Goal: Task Accomplishment & Management: Manage account settings

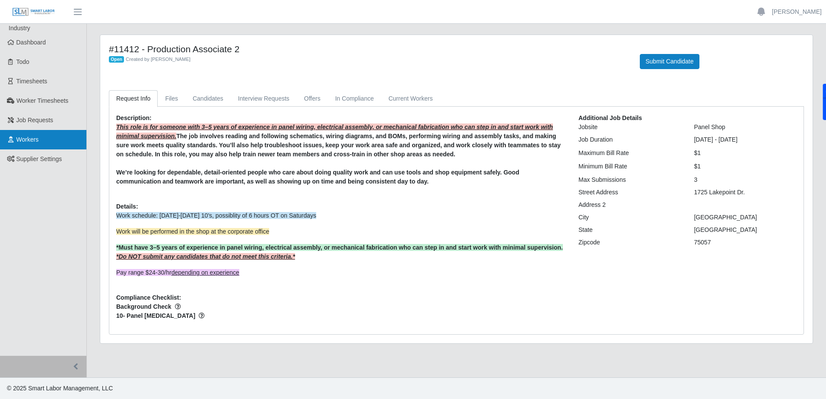
click at [38, 138] on span "Workers" at bounding box center [27, 139] width 22 height 7
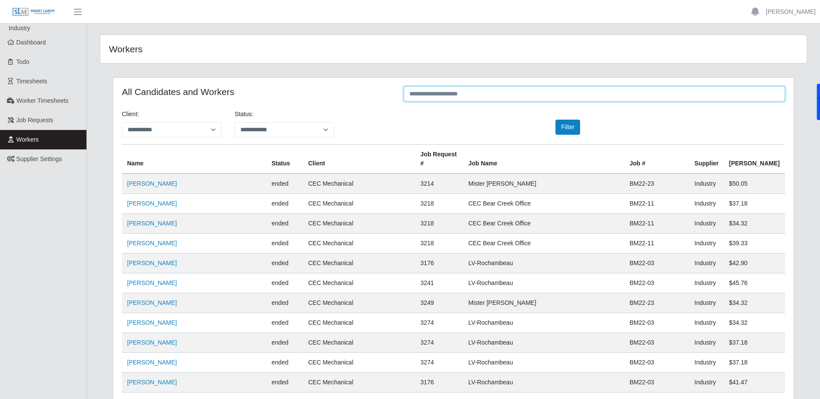
click at [438, 101] on input "text" at bounding box center [594, 93] width 381 height 15
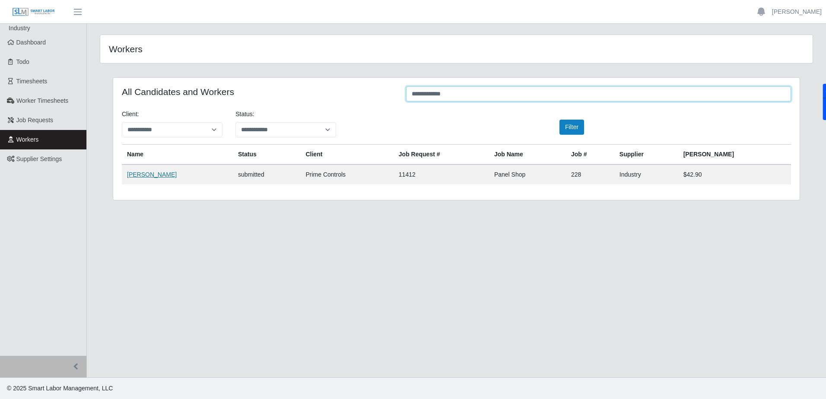
type input "**********"
click at [145, 177] on link "Francisco Perez" at bounding box center [152, 174] width 50 height 7
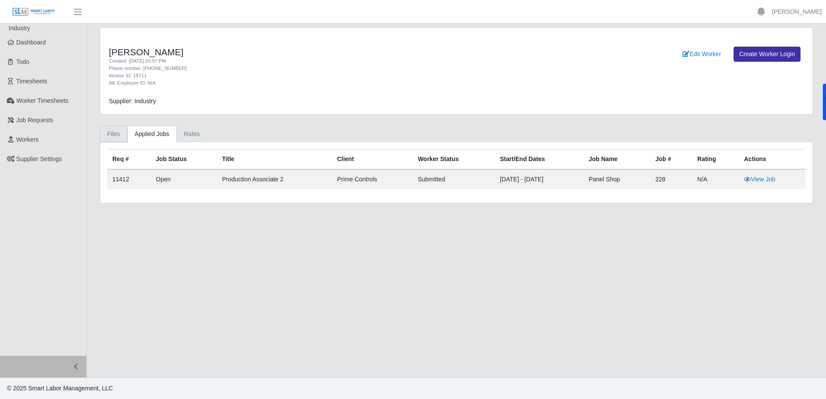
click at [118, 130] on link "Files" at bounding box center [114, 134] width 28 height 17
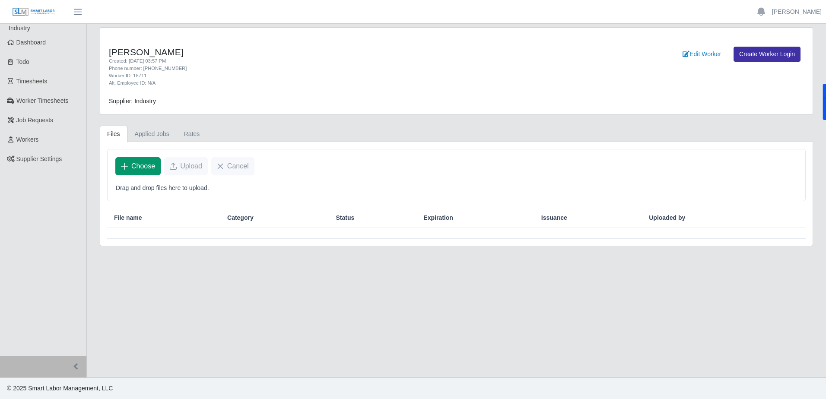
click at [152, 171] on span "Choose" at bounding box center [143, 166] width 24 height 10
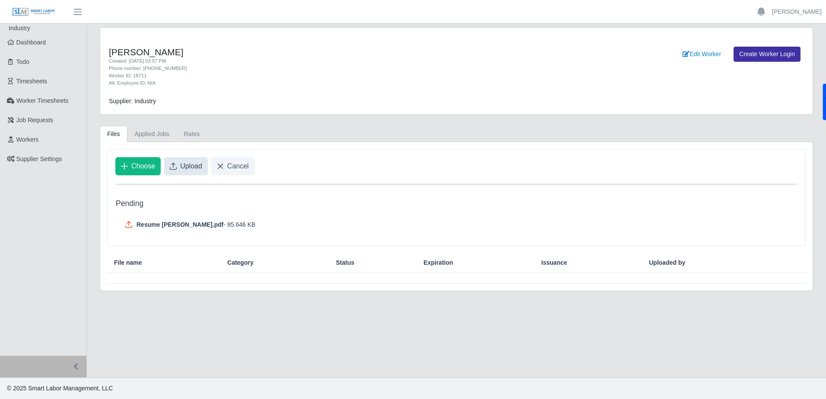
click at [194, 162] on span "Upload" at bounding box center [191, 166] width 22 height 10
